Goal: Transaction & Acquisition: Download file/media

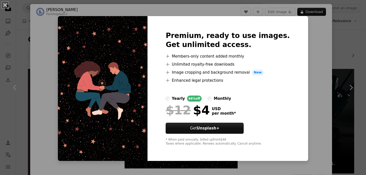
click at [310, 43] on div "An X shape Premium, ready to use images. Get unlimited access. A plus sign Memb…" at bounding box center [183, 87] width 366 height 175
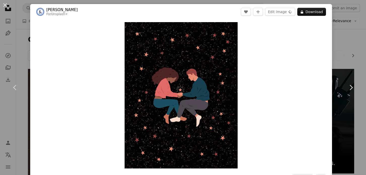
click at [344, 32] on div "An X shape Chevron left Chevron right Vitalii Arkhypenko For Unsplash+ A heart …" at bounding box center [183, 87] width 366 height 175
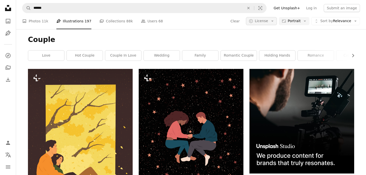
click at [267, 22] on span "License" at bounding box center [261, 21] width 13 height 4
click at [266, 53] on span "Unsplash+" at bounding box center [273, 52] width 31 height 5
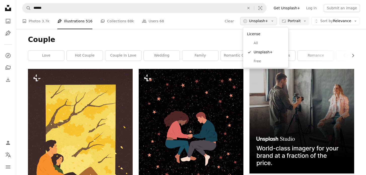
click at [260, 22] on span "Unsplash+" at bounding box center [258, 21] width 19 height 5
click at [260, 60] on span "Free" at bounding box center [269, 61] width 31 height 5
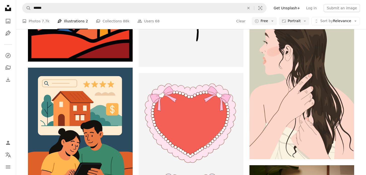
scroll to position [2245, 0]
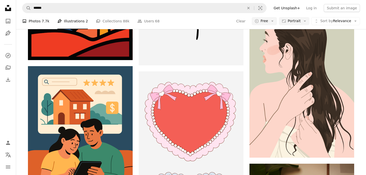
click at [35, 24] on link "A photo Photos 7.7k" at bounding box center [35, 21] width 27 height 16
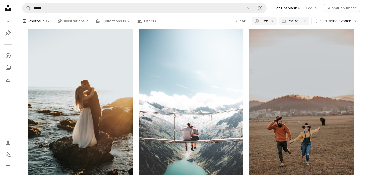
scroll to position [1052, 0]
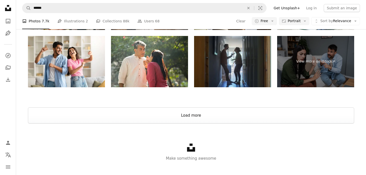
click at [180, 114] on button "Load more" at bounding box center [191, 115] width 326 height 16
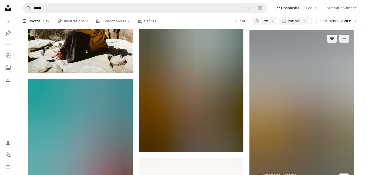
scroll to position [5560, 0]
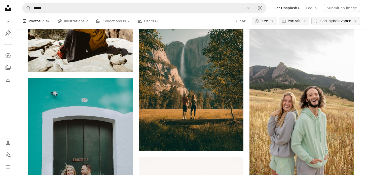
click at [348, 23] on span "Sort by Relevance" at bounding box center [335, 21] width 31 height 5
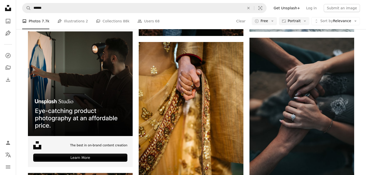
scroll to position [1311, 0]
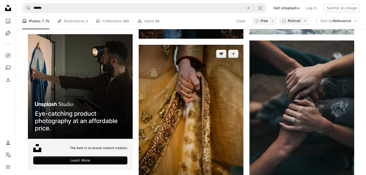
click at [228, 98] on img at bounding box center [191, 123] width 105 height 157
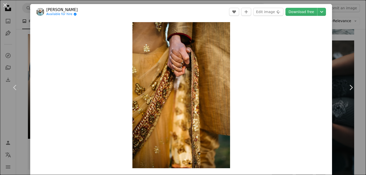
click at [353, 40] on div "An X shape Chevron left Chevron right [PERSON_NAME] Available for hire A checkm…" at bounding box center [183, 87] width 366 height 175
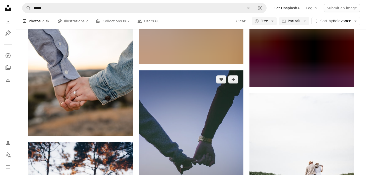
scroll to position [4053, 0]
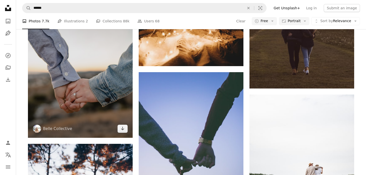
click at [60, 84] on img at bounding box center [80, 59] width 105 height 157
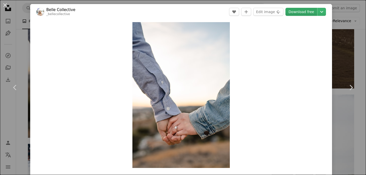
click at [310, 10] on link "Download free" at bounding box center [301, 12] width 32 height 8
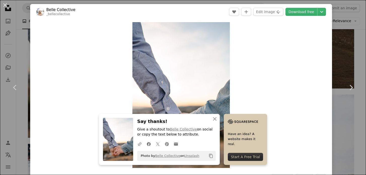
click at [347, 19] on div "An X shape Chevron left Chevron right Belle Collective _bellecollective A heart…" at bounding box center [183, 87] width 366 height 175
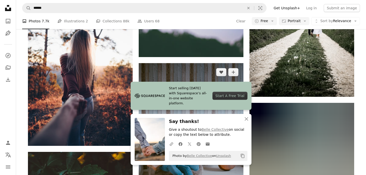
scroll to position [4208, 0]
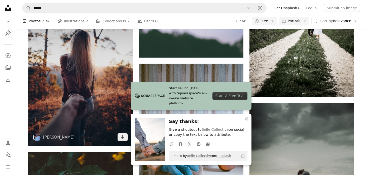
click at [75, 82] on img at bounding box center [80, 68] width 105 height 157
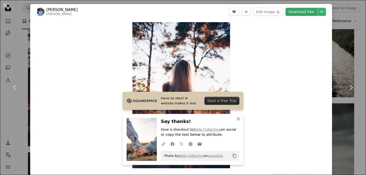
click at [309, 13] on link "Download free" at bounding box center [301, 12] width 32 height 8
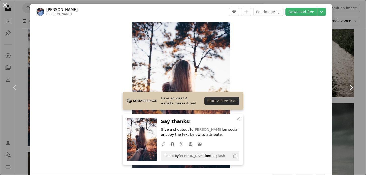
click at [350, 76] on link "Chevron right" at bounding box center [351, 87] width 30 height 48
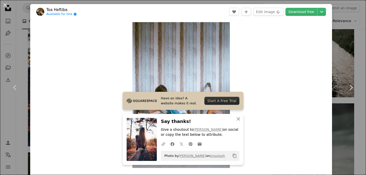
click at [359, 61] on div "An X shape Chevron left Chevron right Toa Heftiba Available for hire A checkmar…" at bounding box center [183, 87] width 366 height 175
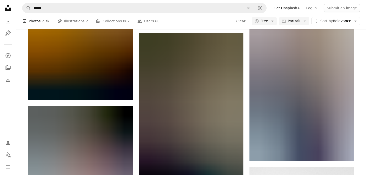
scroll to position [16345, 0]
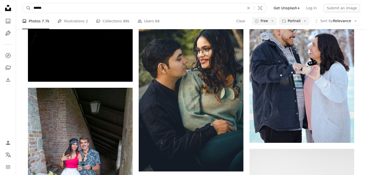
click at [32, 6] on input "******" at bounding box center [137, 8] width 212 height 10
type input "**********"
click button "A magnifying glass" at bounding box center [26, 8] width 9 height 10
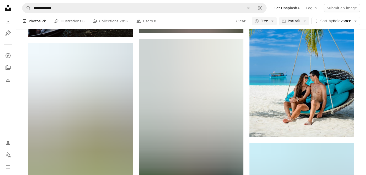
scroll to position [2223, 0]
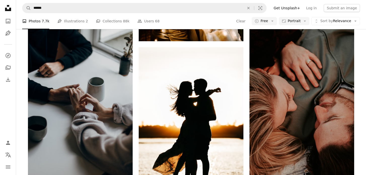
scroll to position [339, 0]
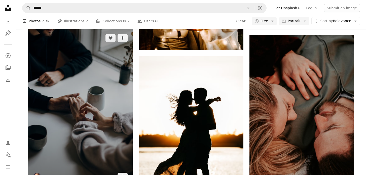
click at [85, 93] on img at bounding box center [80, 107] width 105 height 157
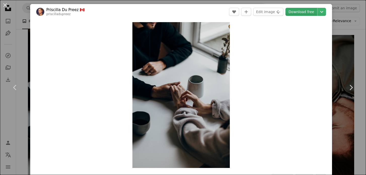
click at [305, 14] on link "Download free" at bounding box center [301, 12] width 32 height 8
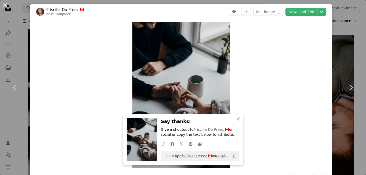
click at [259, 24] on div "Zoom in" at bounding box center [181, 95] width 302 height 151
click at [264, 15] on button "Edit image Plus sign for Unsplash+" at bounding box center [268, 12] width 30 height 8
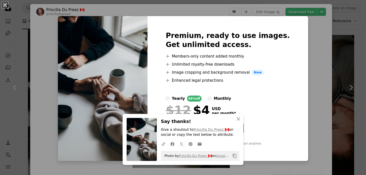
click at [315, 79] on div "An X shape Premium, ready to use images. Get unlimited access. A plus sign Memb…" at bounding box center [183, 87] width 366 height 175
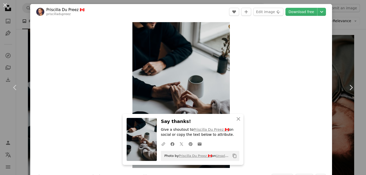
click at [345, 34] on div "An X shape Chevron left Chevron right [PERSON_NAME] 🇨🇦 priscilladupreez A heart…" at bounding box center [183, 87] width 366 height 175
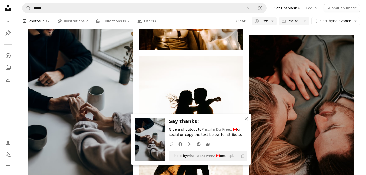
click at [244, 120] on icon "An X shape" at bounding box center [246, 119] width 6 height 6
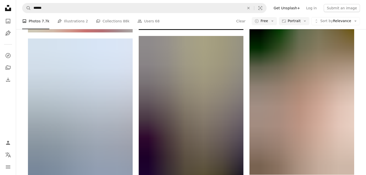
scroll to position [9392, 0]
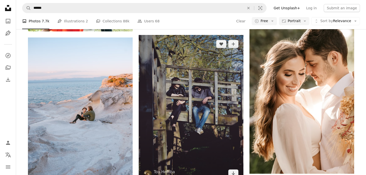
click at [223, 95] on img at bounding box center [191, 109] width 105 height 148
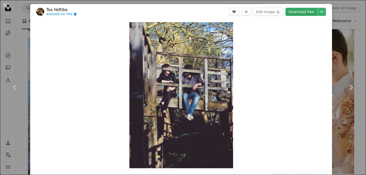
click at [297, 11] on link "Download free" at bounding box center [301, 12] width 32 height 8
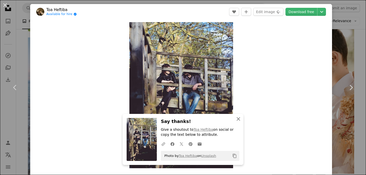
click at [238, 118] on icon "button" at bounding box center [238, 119] width 4 height 4
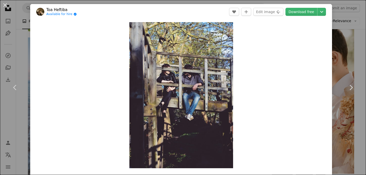
click at [360, 40] on div "An X shape Chevron left Chevron right Toa Heftiba Available for hire A checkmar…" at bounding box center [183, 87] width 366 height 175
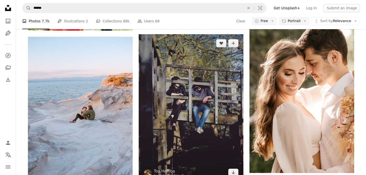
scroll to position [9394, 0]
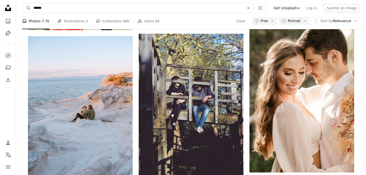
click at [45, 5] on input "******" at bounding box center [137, 8] width 212 height 10
type input "**********"
click button "A magnifying glass" at bounding box center [26, 8] width 9 height 10
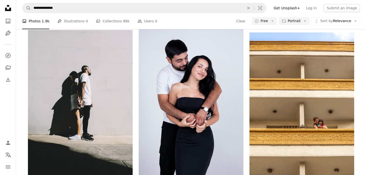
scroll to position [2760, 0]
click at [81, 3] on nav "**********" at bounding box center [191, 8] width 350 height 16
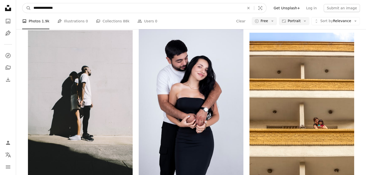
click at [77, 7] on input "**********" at bounding box center [137, 8] width 212 height 10
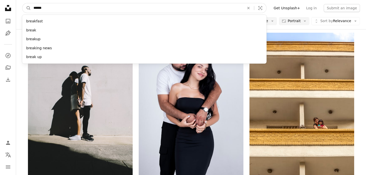
type input "*******"
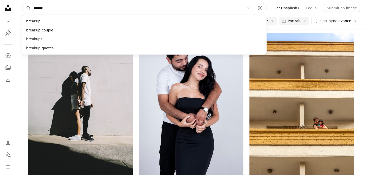
click button "A magnifying glass" at bounding box center [26, 8] width 9 height 10
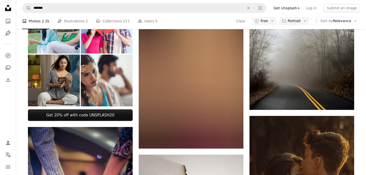
scroll to position [227, 0]
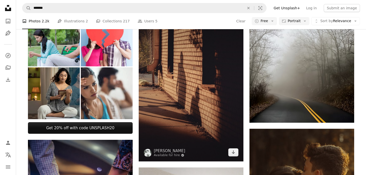
click at [227, 82] on img at bounding box center [191, 83] width 105 height 157
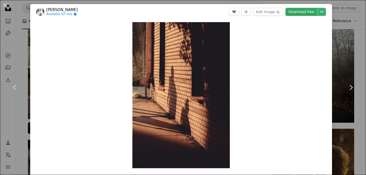
click at [310, 11] on link "Download free" at bounding box center [301, 12] width 32 height 8
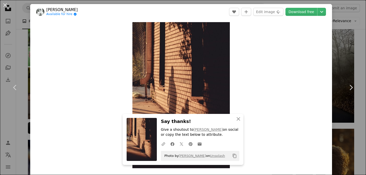
click at [360, 40] on div "An X shape Chevron left Chevron right [PERSON_NAME] Available for hire A checkm…" at bounding box center [183, 87] width 366 height 175
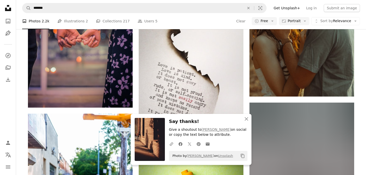
scroll to position [427, 0]
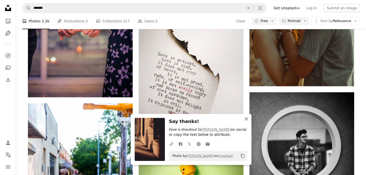
click at [246, 119] on icon "button" at bounding box center [246, 119] width 4 height 4
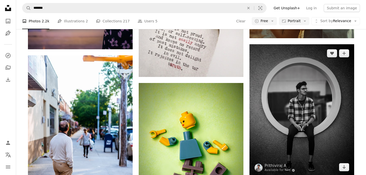
scroll to position [476, 0]
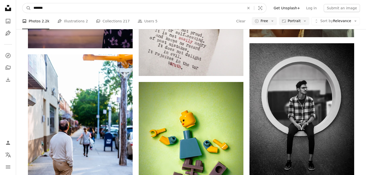
click at [54, 4] on input "*******" at bounding box center [137, 8] width 212 height 10
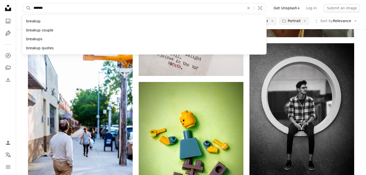
click at [54, 7] on input "*******" at bounding box center [137, 8] width 212 height 10
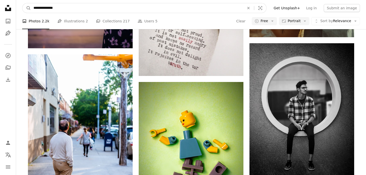
type input "**********"
click button "A magnifying glass" at bounding box center [26, 8] width 9 height 10
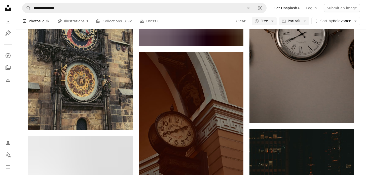
scroll to position [1972, 0]
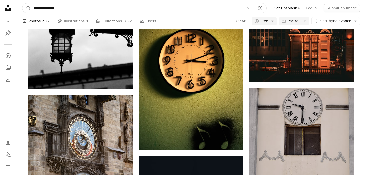
click at [55, 6] on input "**********" at bounding box center [137, 8] width 212 height 10
type input "**********"
click button "A magnifying glass" at bounding box center [26, 8] width 9 height 10
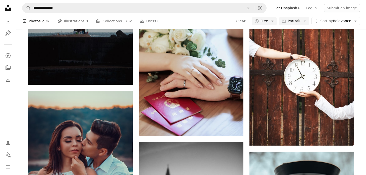
scroll to position [1536, 0]
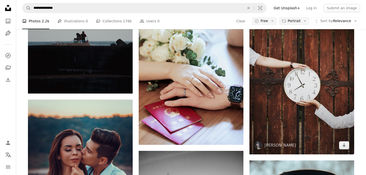
click at [312, 92] on img at bounding box center [301, 81] width 105 height 146
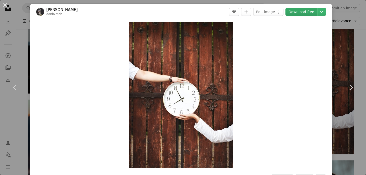
click at [307, 13] on link "Download free" at bounding box center [301, 12] width 32 height 8
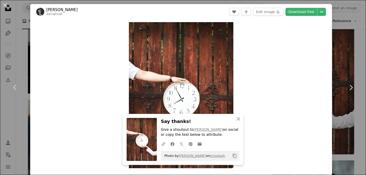
click at [357, 27] on div "An X shape Chevron left Chevron right [PERSON_NAME] danialmsb A heart A plus si…" at bounding box center [183, 87] width 366 height 175
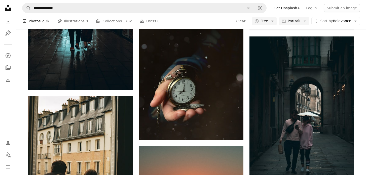
scroll to position [2644, 0]
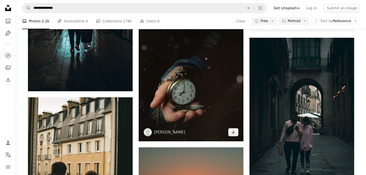
click at [182, 91] on img at bounding box center [191, 76] width 105 height 131
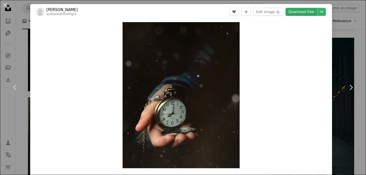
click at [309, 12] on link "Download free" at bounding box center [301, 12] width 32 height 8
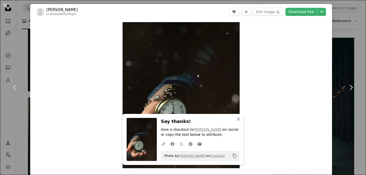
click at [359, 42] on div "An X shape Chevron left Chevron right [PERSON_NAME] scatteredbitsoflight A hear…" at bounding box center [183, 87] width 366 height 175
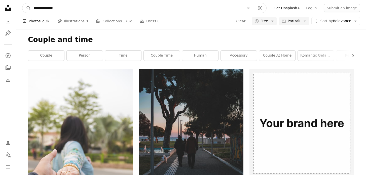
click at [55, 6] on input "**********" at bounding box center [137, 8] width 212 height 10
type input "**********"
click at [22, 3] on button "A magnifying glass" at bounding box center [26, 8] width 9 height 10
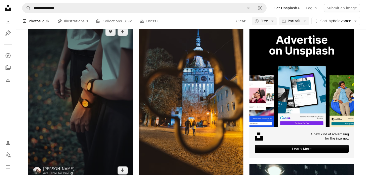
scroll to position [47, 0]
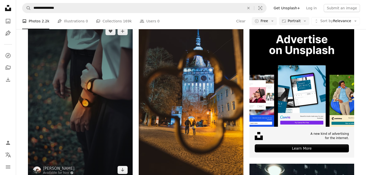
click at [111, 93] on img at bounding box center [80, 100] width 105 height 157
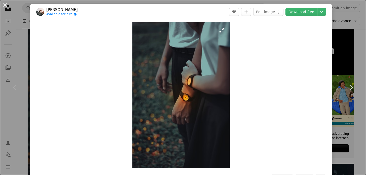
click at [182, 82] on img "Zoom in on this image" at bounding box center [180, 95] width 97 height 146
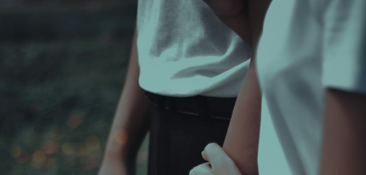
scroll to position [187, 0]
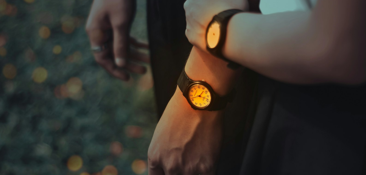
click at [182, 82] on img "Zoom out on this image" at bounding box center [183, 87] width 366 height 549
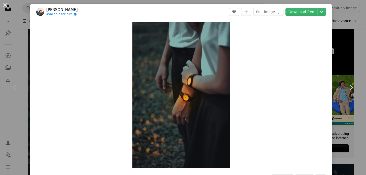
click at [346, 25] on div "An X shape Chevron left Chevron right [PERSON_NAME] Available for hire A checkm…" at bounding box center [183, 87] width 366 height 175
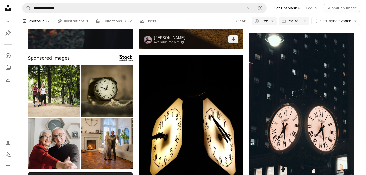
scroll to position [227, 0]
